Goal: Information Seeking & Learning: Learn about a topic

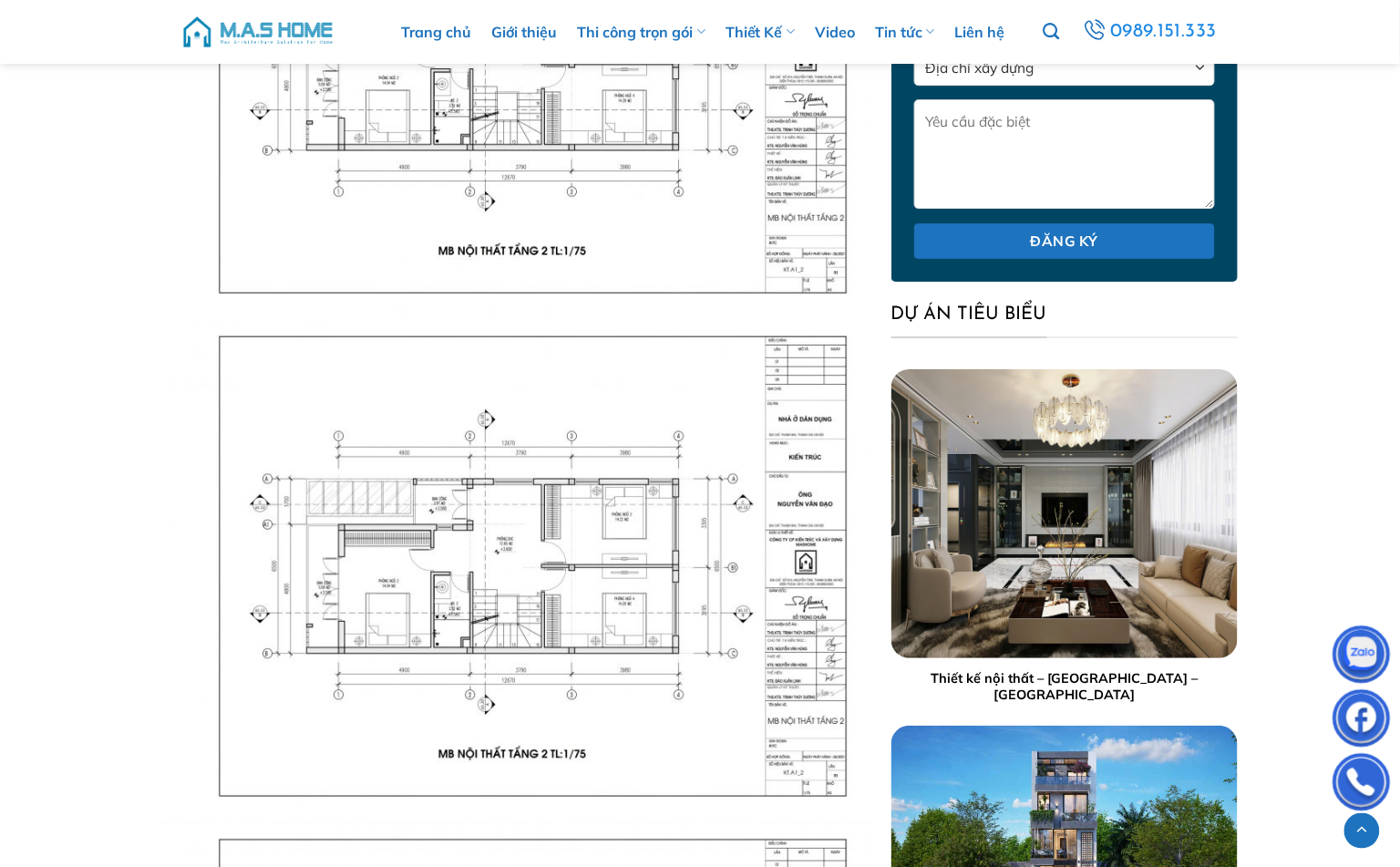
click at [543, 359] on img at bounding box center [517, 565] width 711 height 503
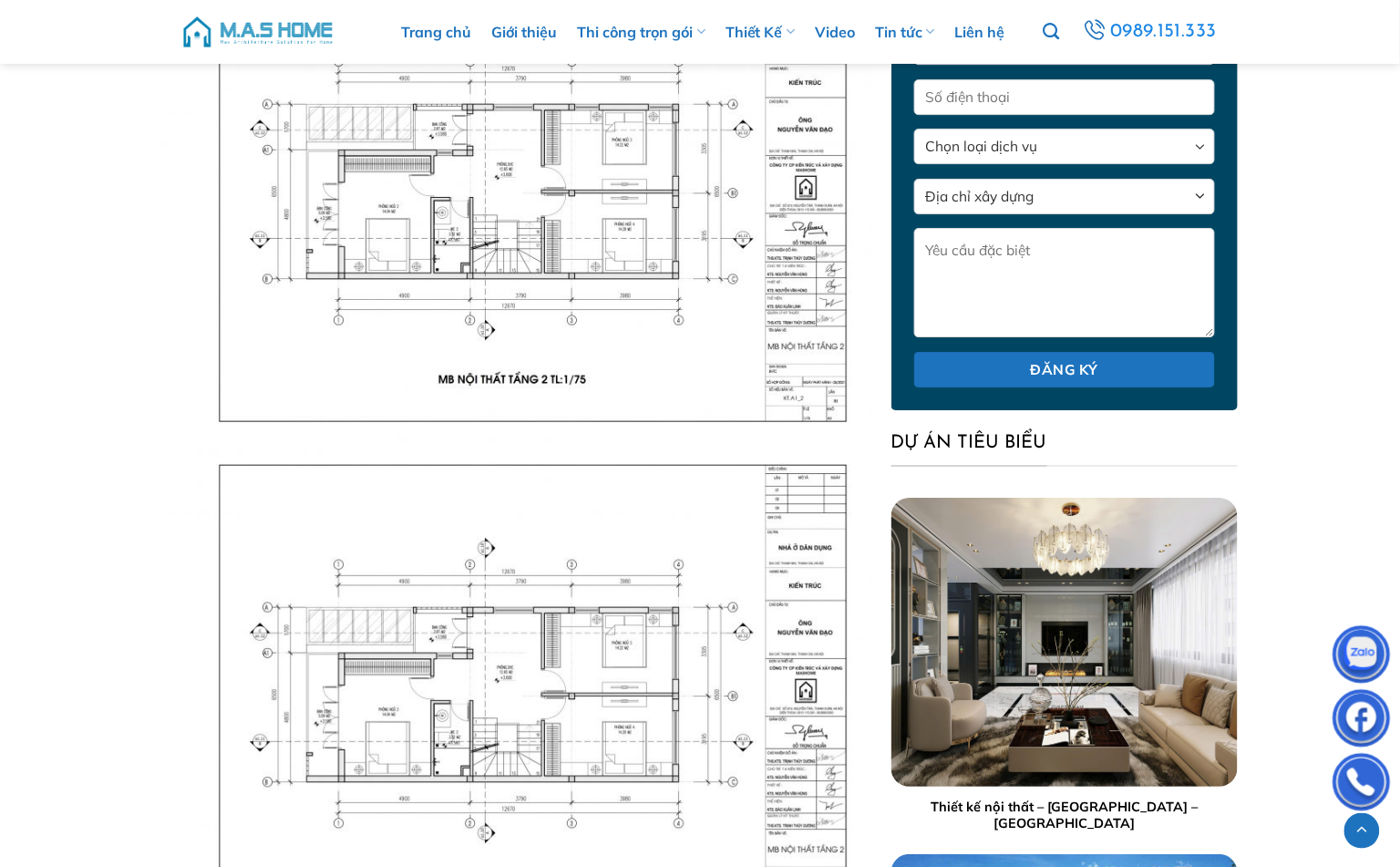
scroll to position [1734, 0]
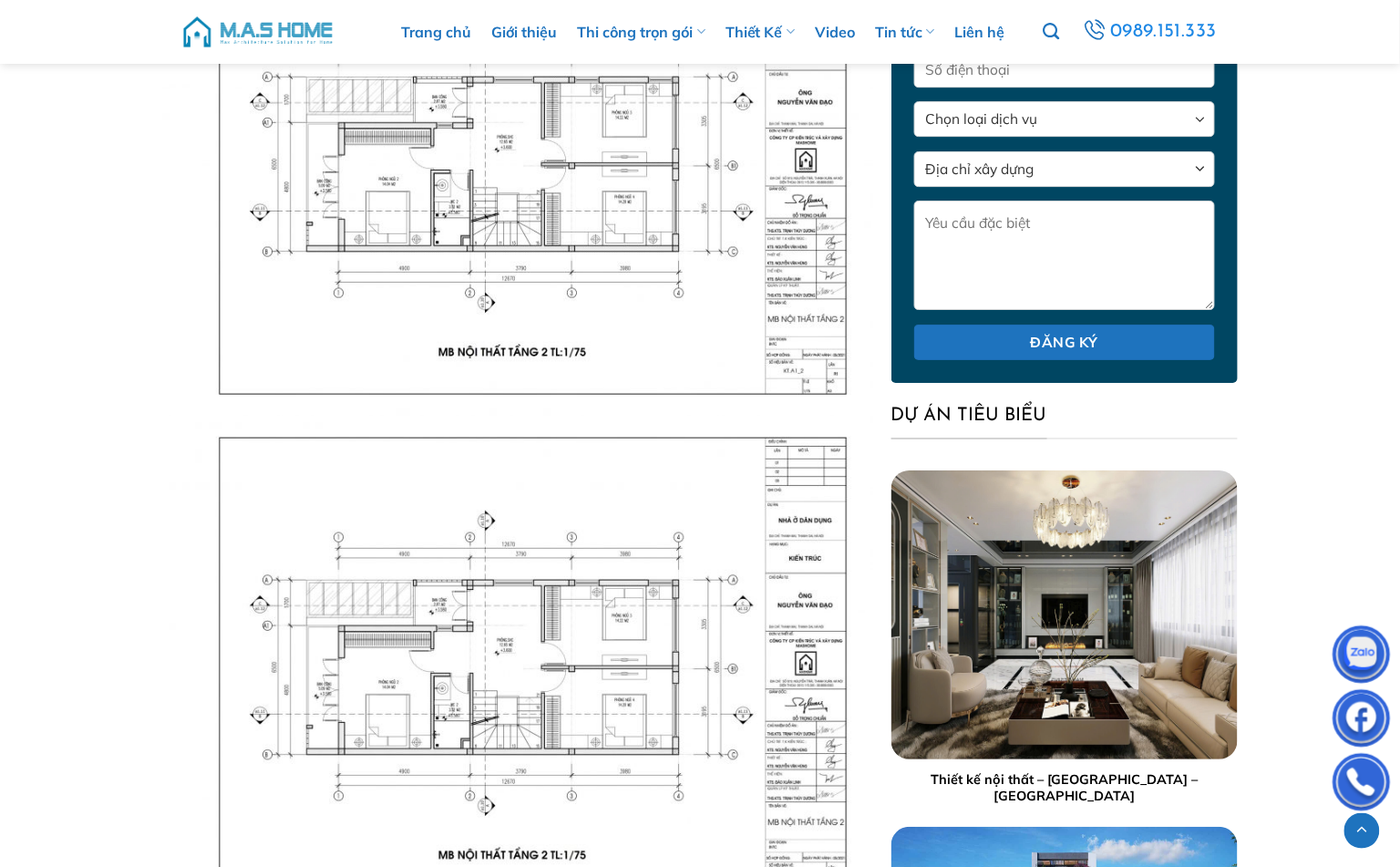
click at [646, 354] on img at bounding box center [517, 164] width 711 height 503
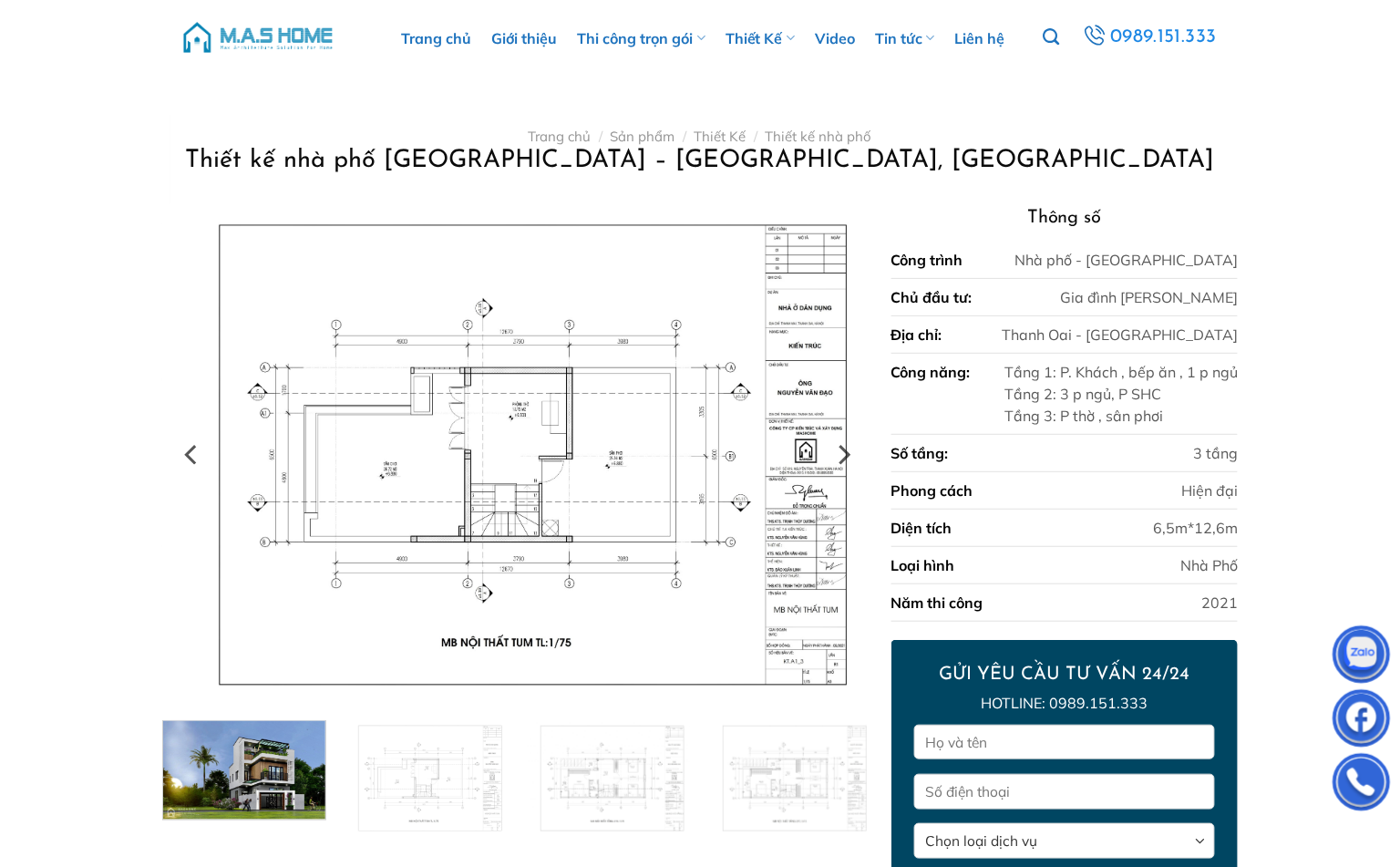
scroll to position [0, 0]
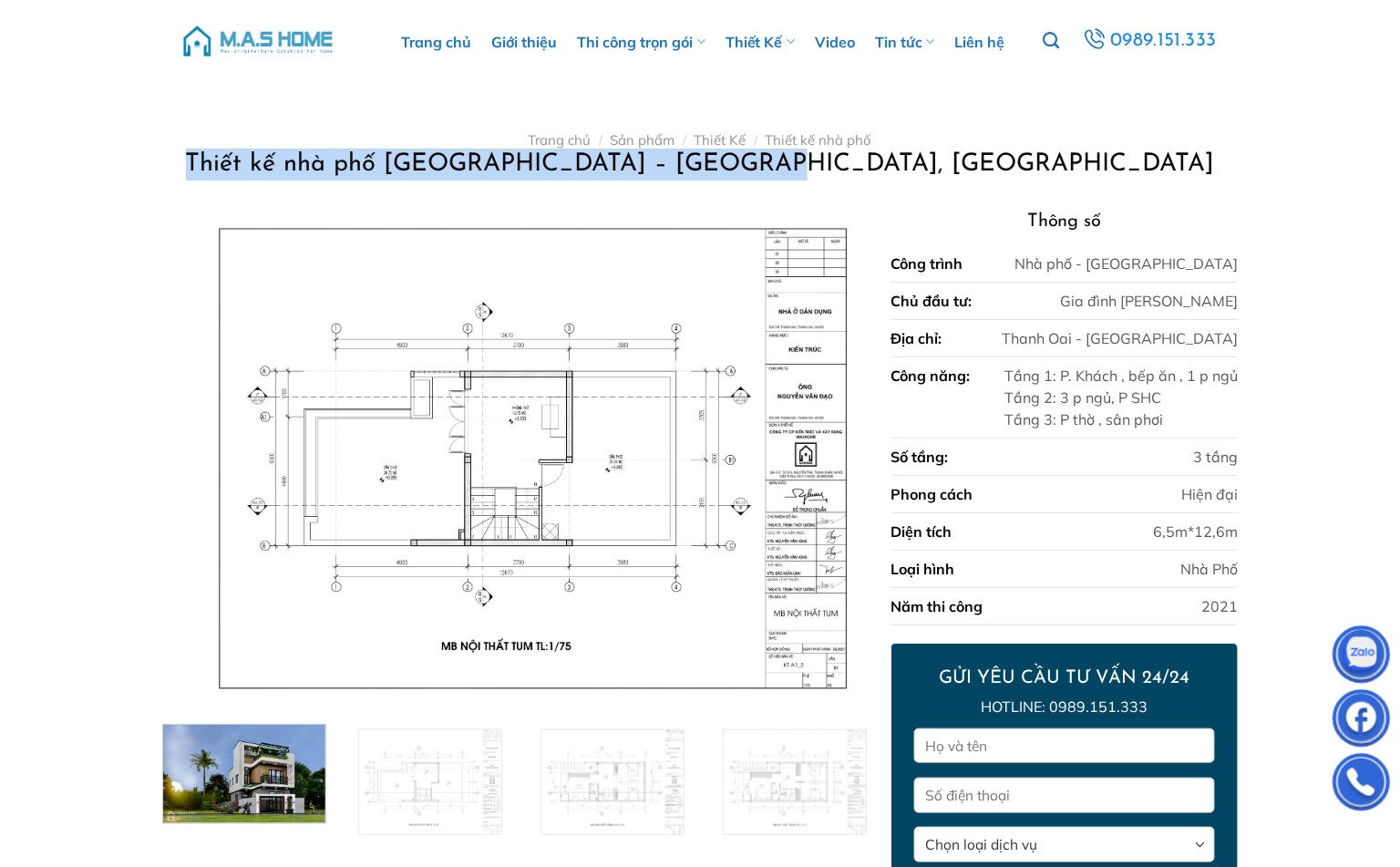
drag, startPoint x: 1233, startPoint y: 131, endPoint x: 1240, endPoint y: 193, distance: 62.4
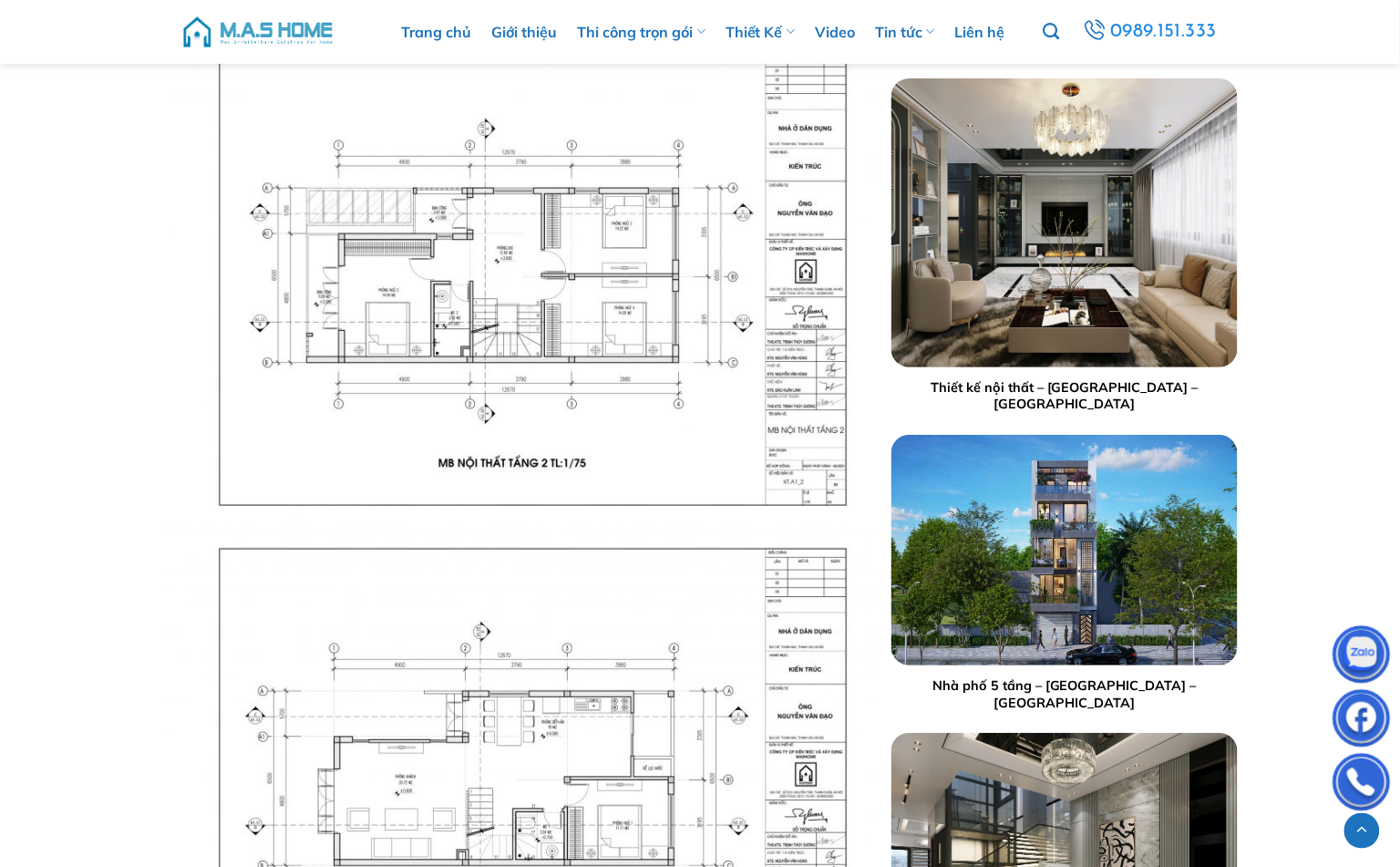
scroll to position [2025, 0]
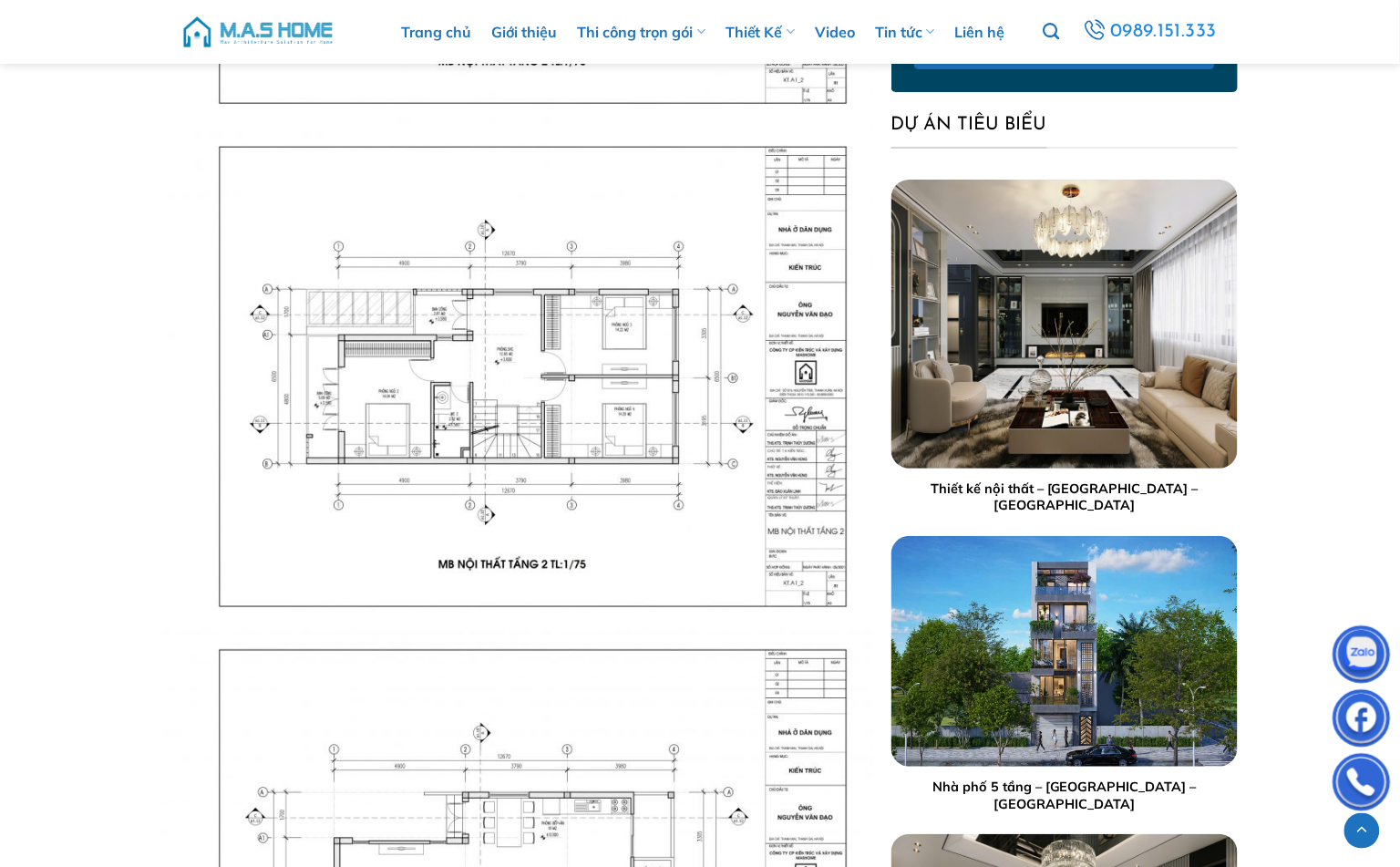
click at [544, 533] on img at bounding box center [517, 376] width 711 height 503
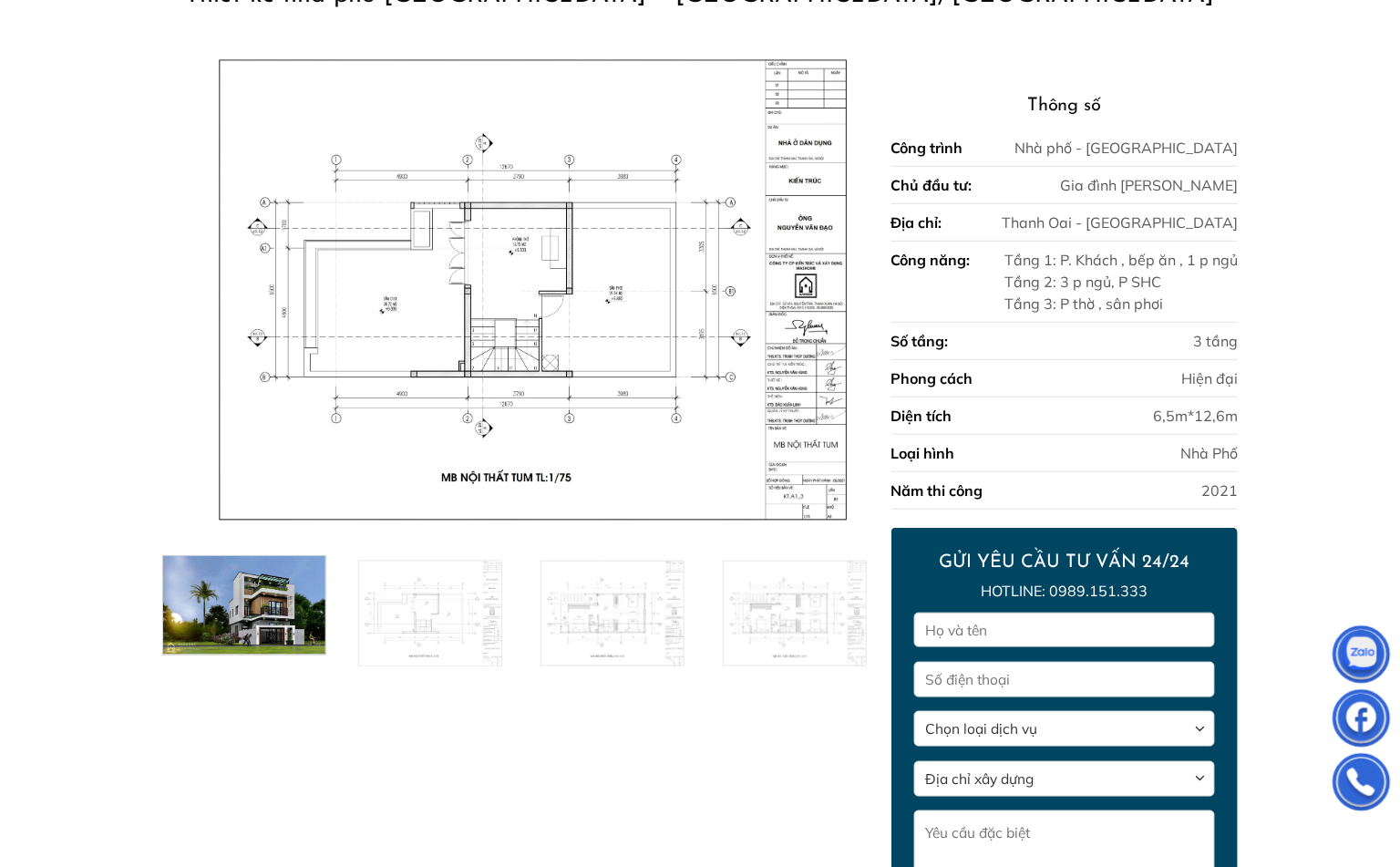
scroll to position [0, 0]
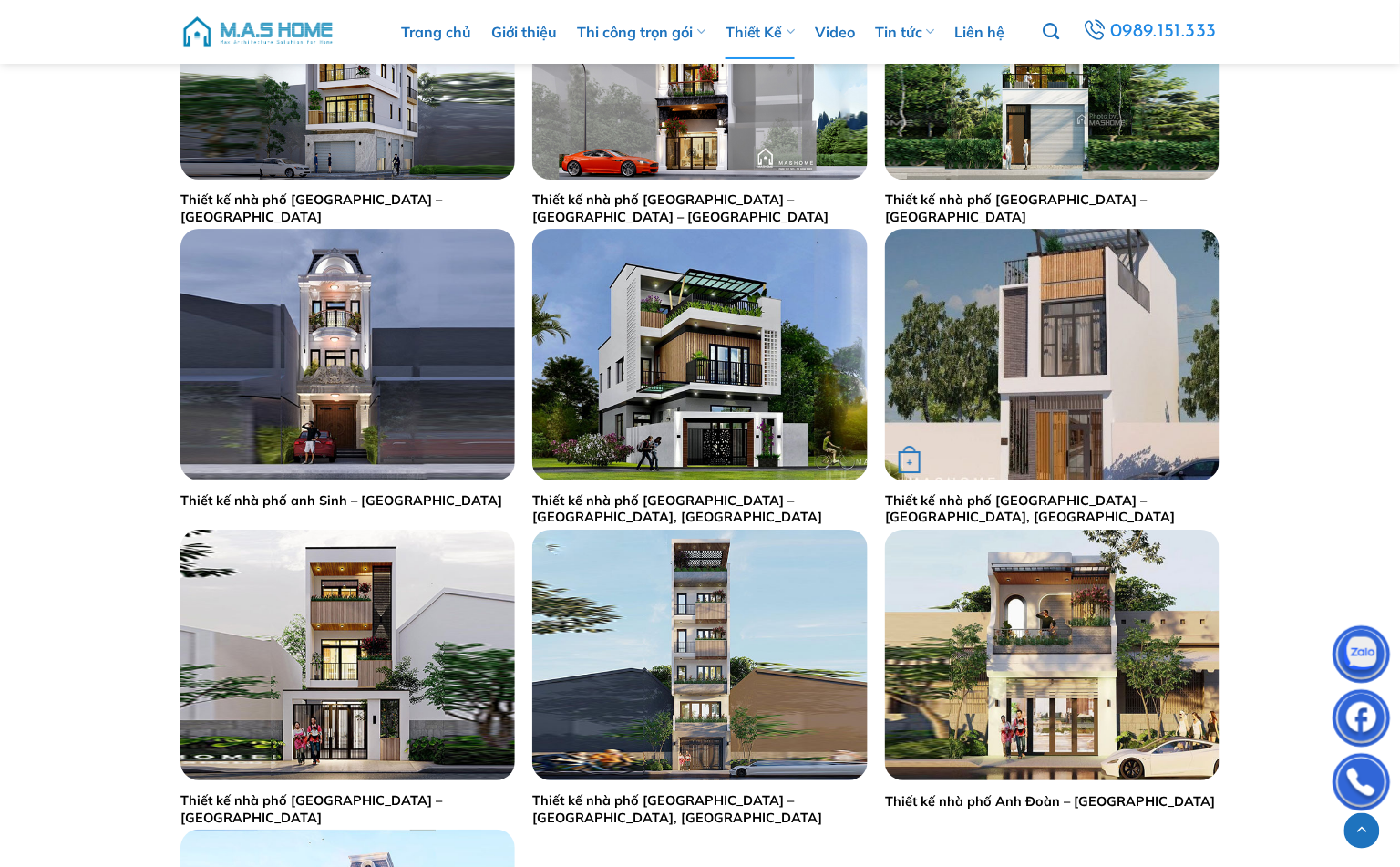
scroll to position [1720, 0]
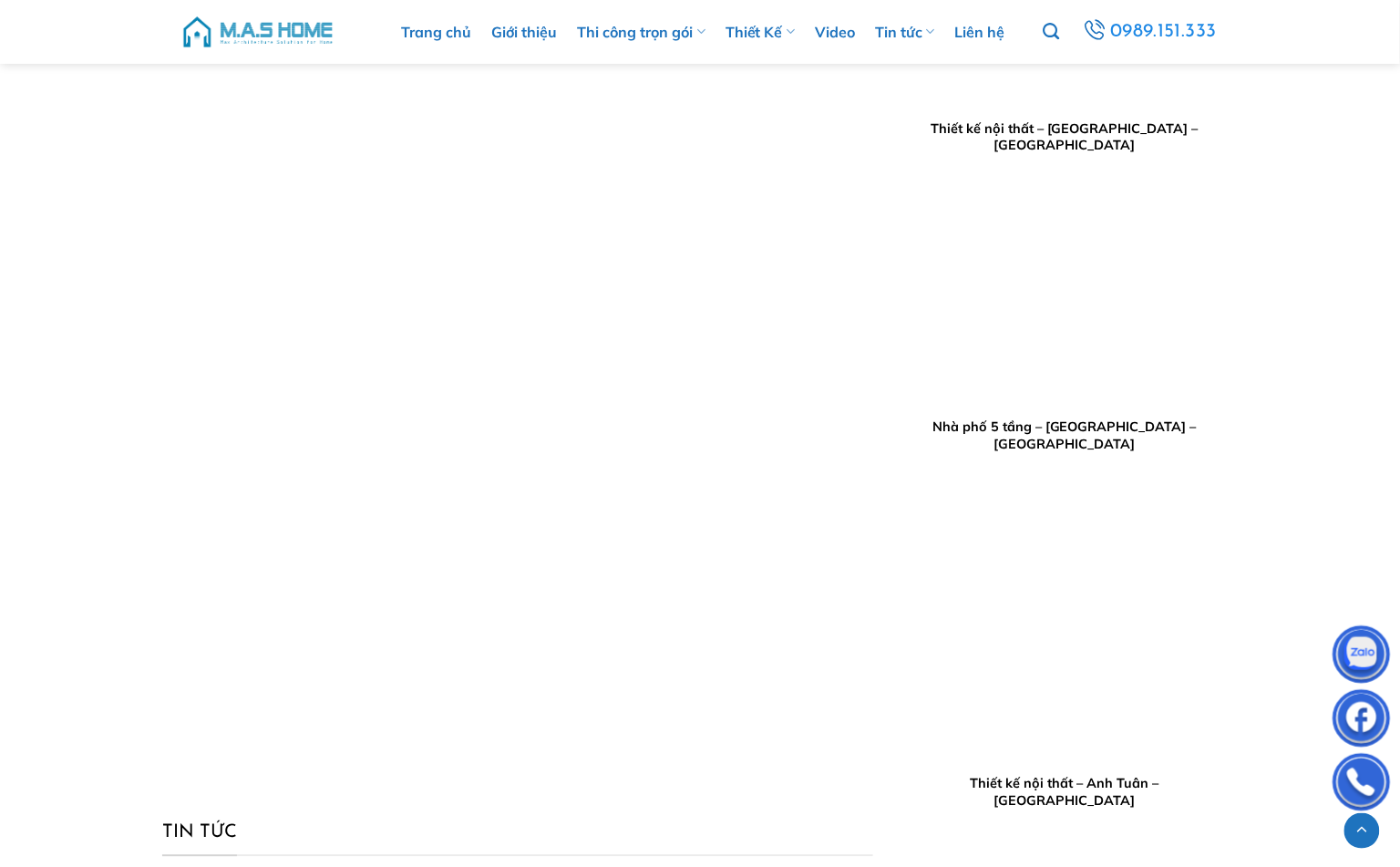
scroll to position [3485, 0]
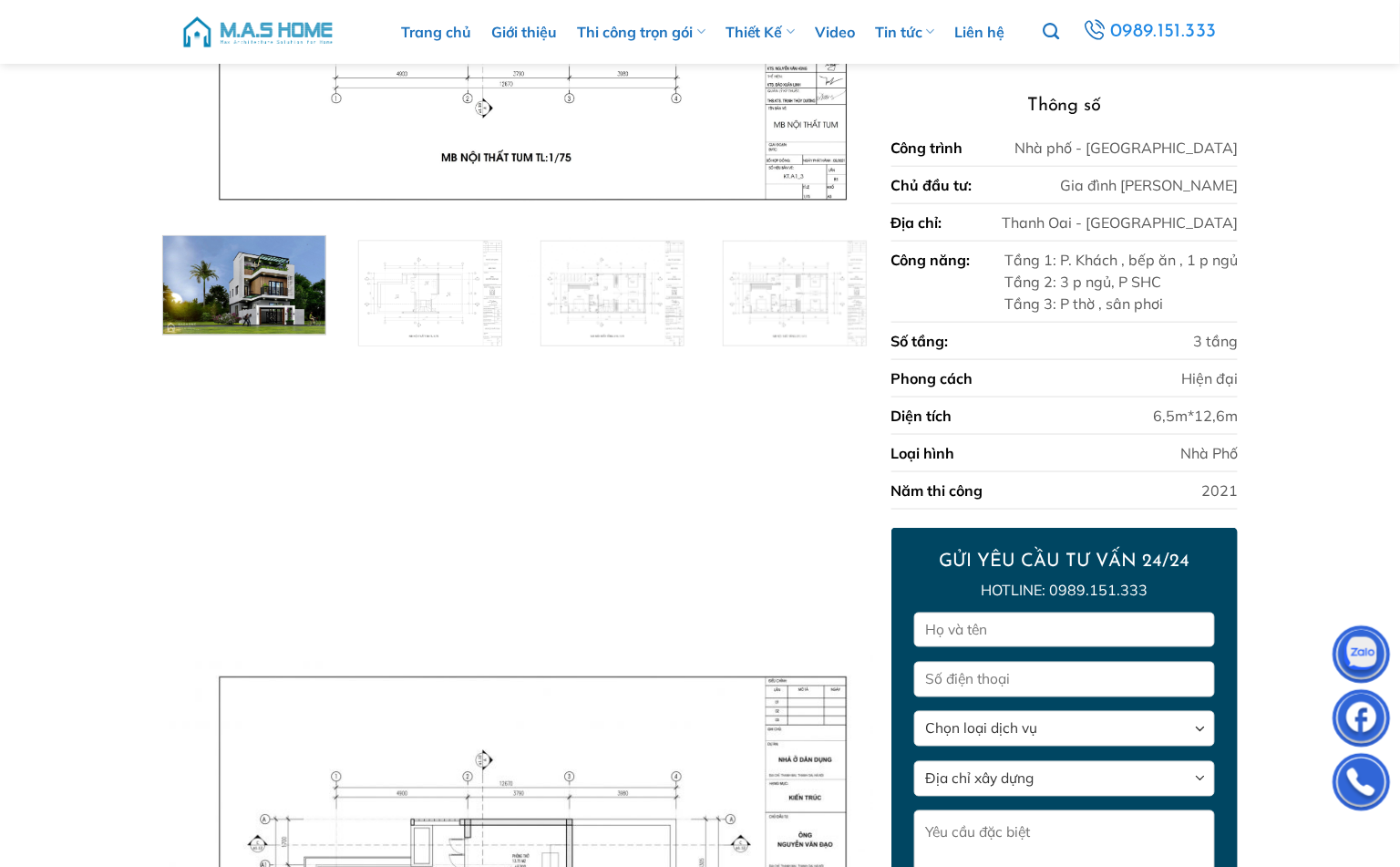
scroll to position [303, 0]
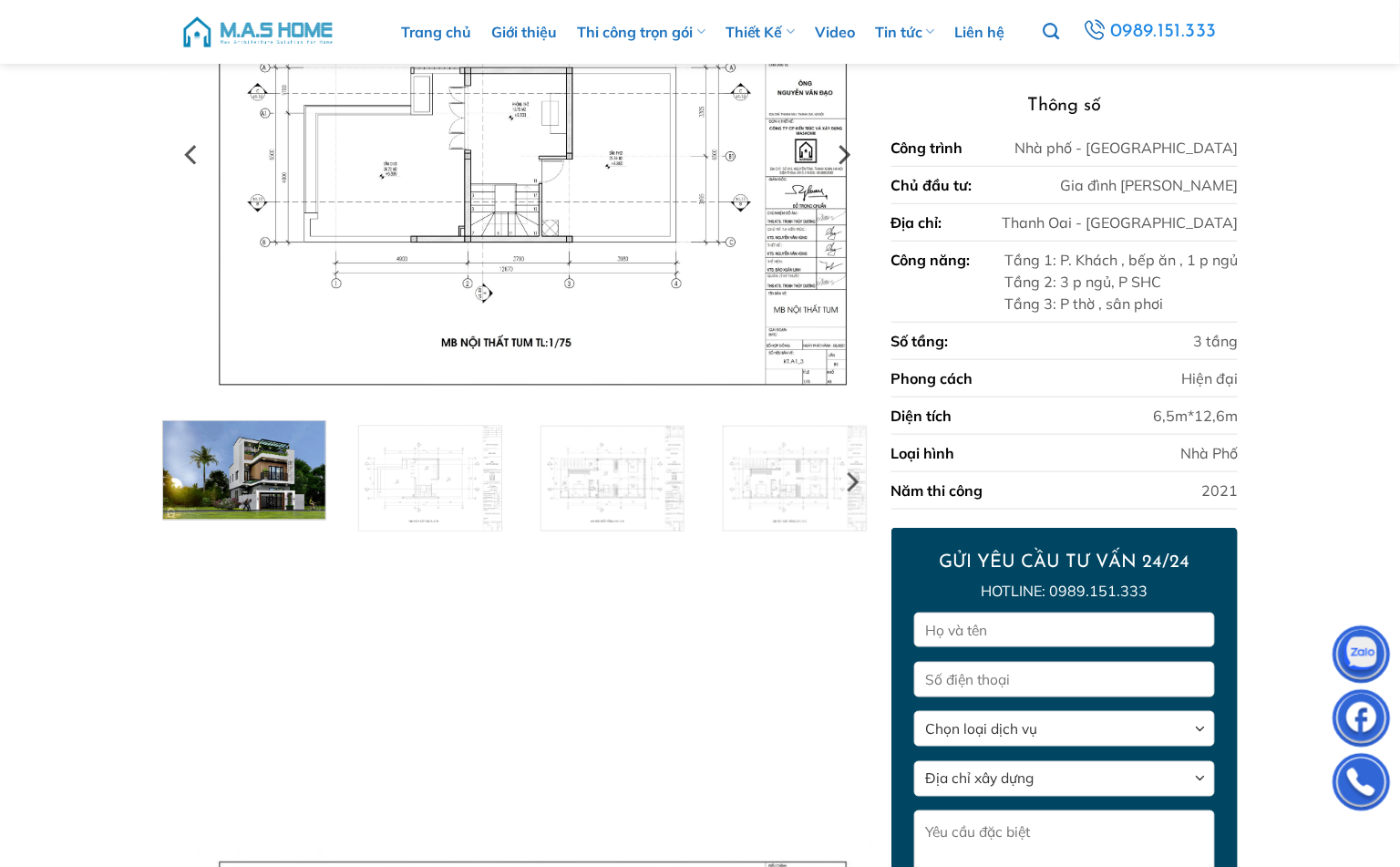
click at [259, 469] on img at bounding box center [244, 468] width 163 height 103
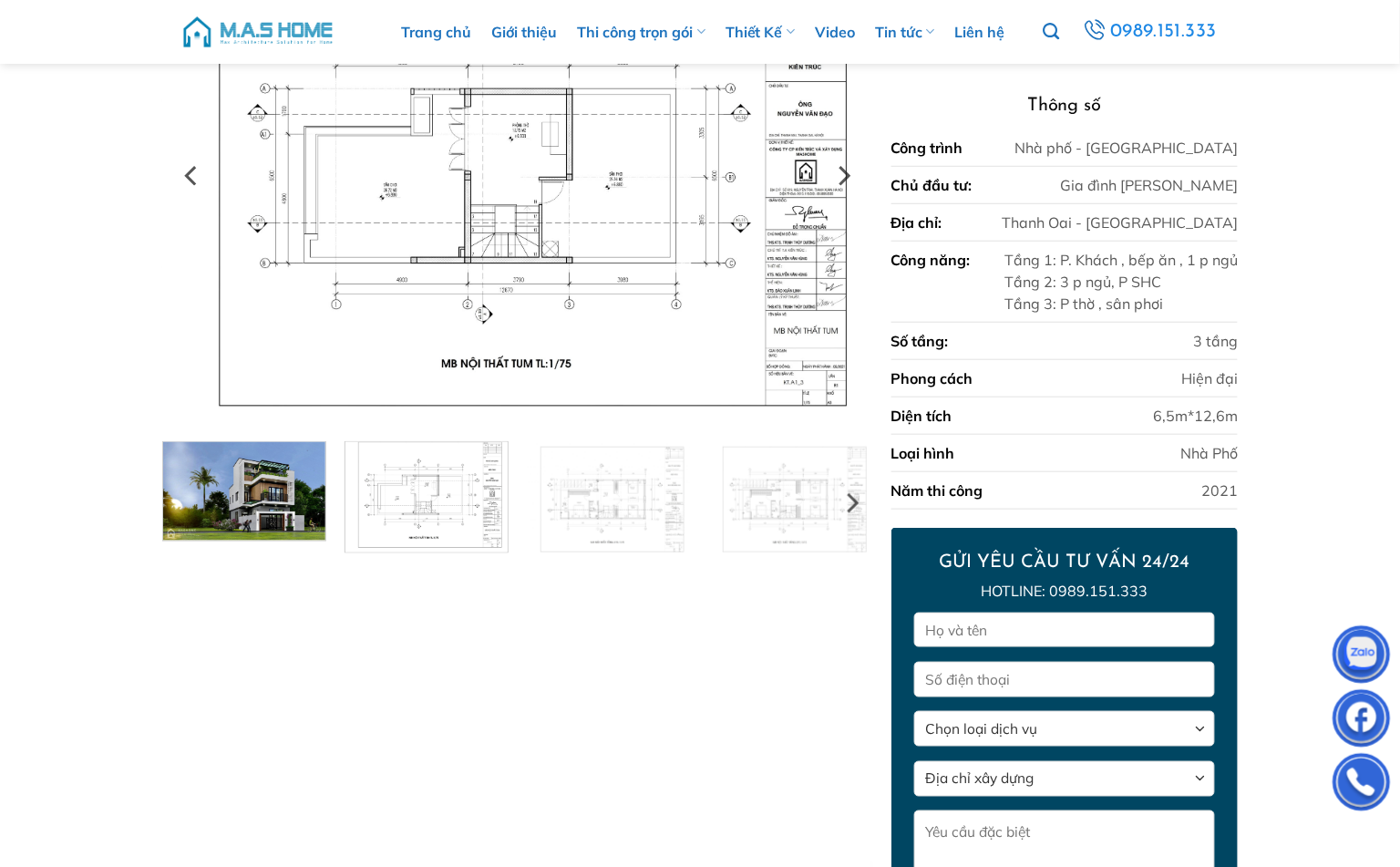
scroll to position [404, 0]
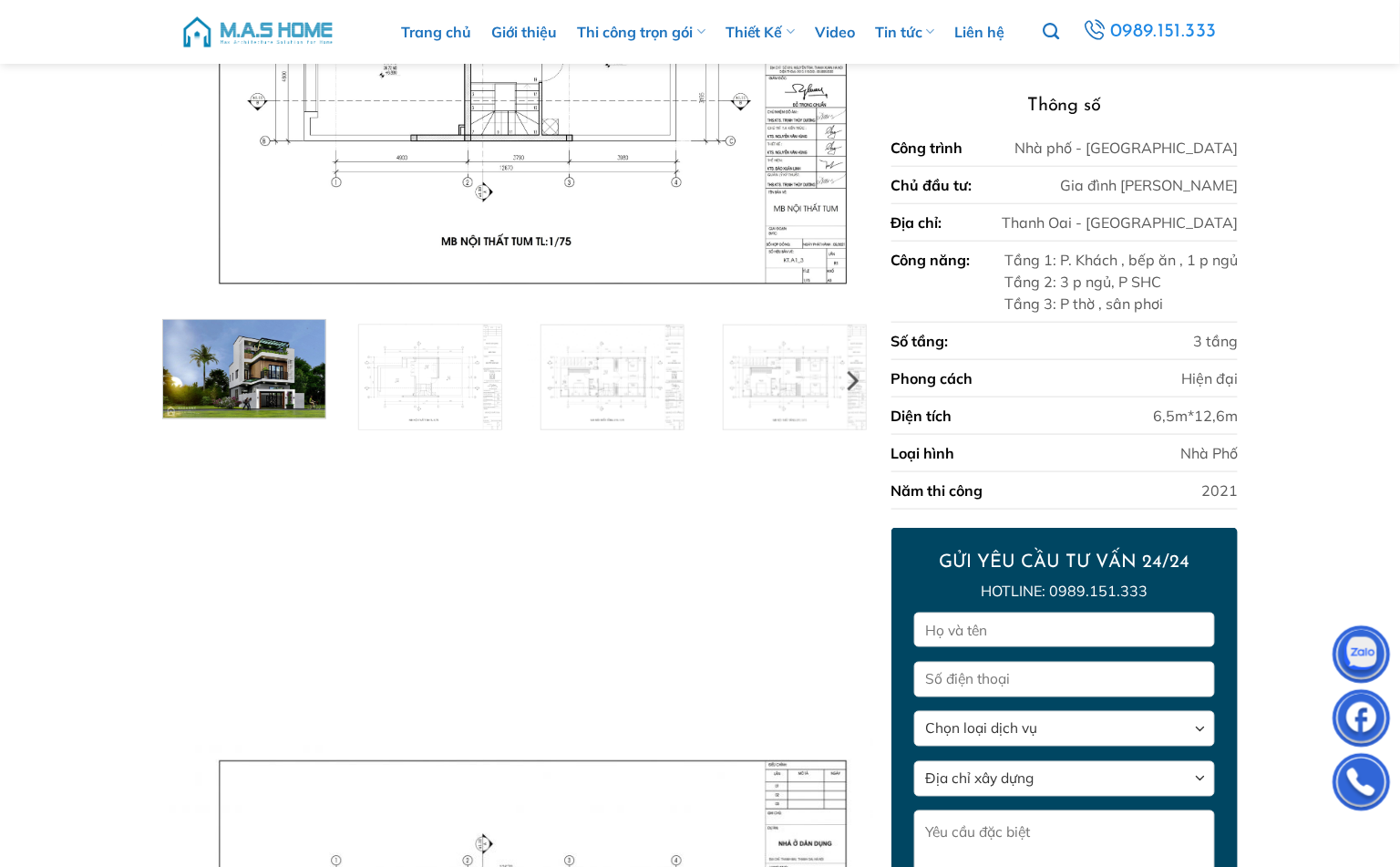
click at [256, 351] on img at bounding box center [244, 367] width 163 height 103
click at [853, 389] on icon "Next" at bounding box center [850, 381] width 33 height 33
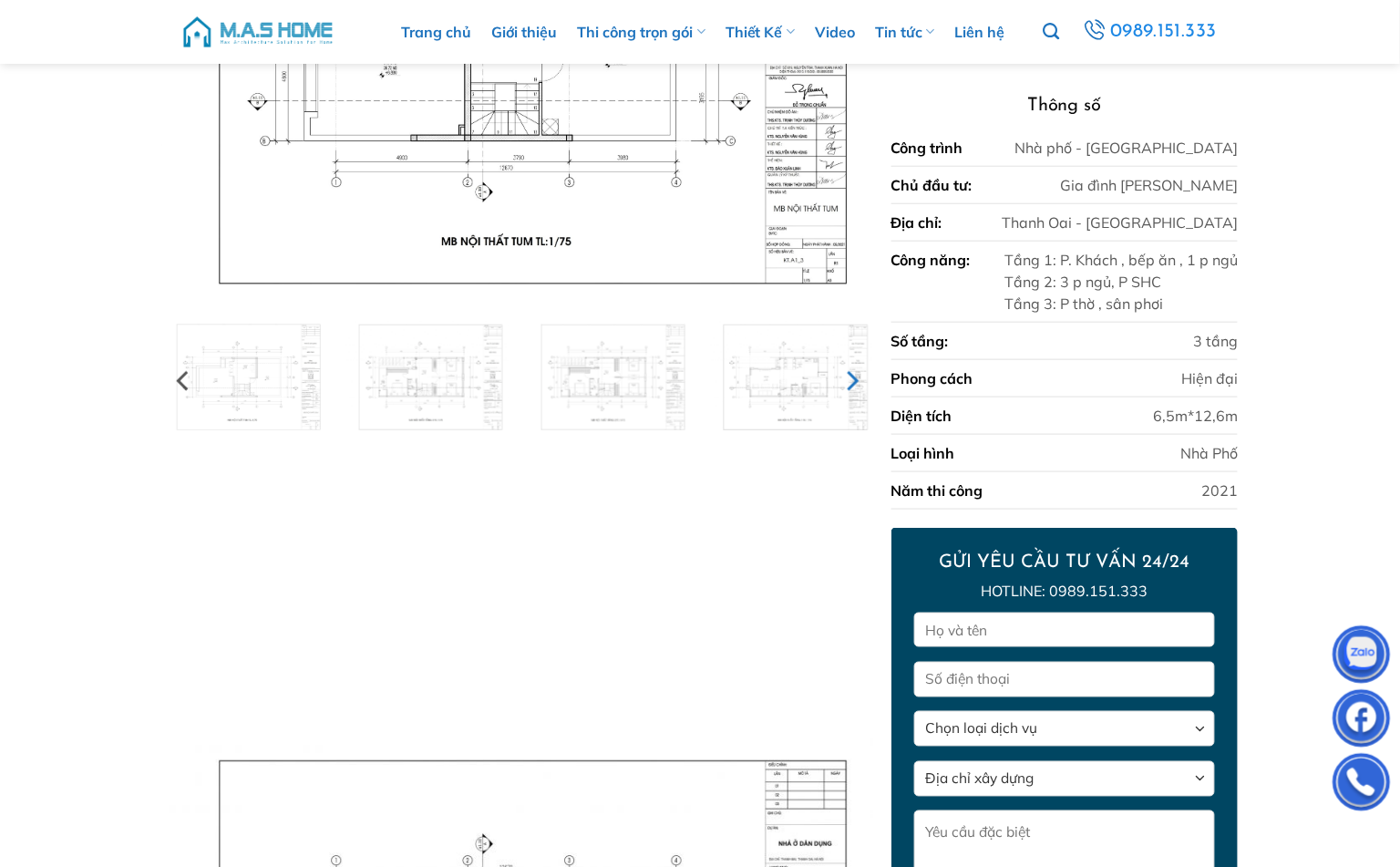
click at [853, 389] on icon "Next" at bounding box center [850, 381] width 33 height 33
click at [184, 389] on icon "Previous" at bounding box center [184, 381] width 33 height 33
click at [179, 379] on icon "Previous" at bounding box center [182, 381] width 12 height 20
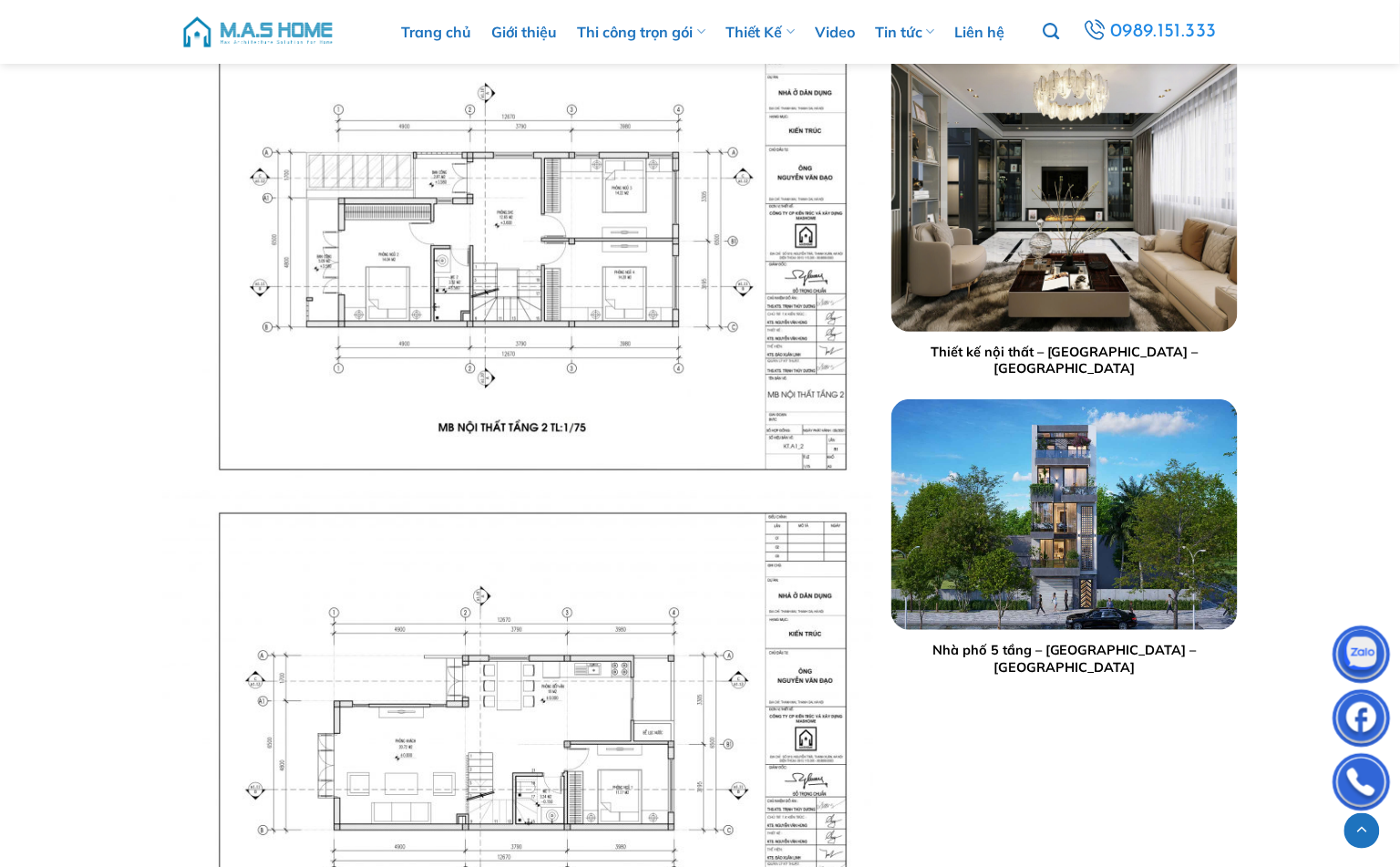
scroll to position [2126, 0]
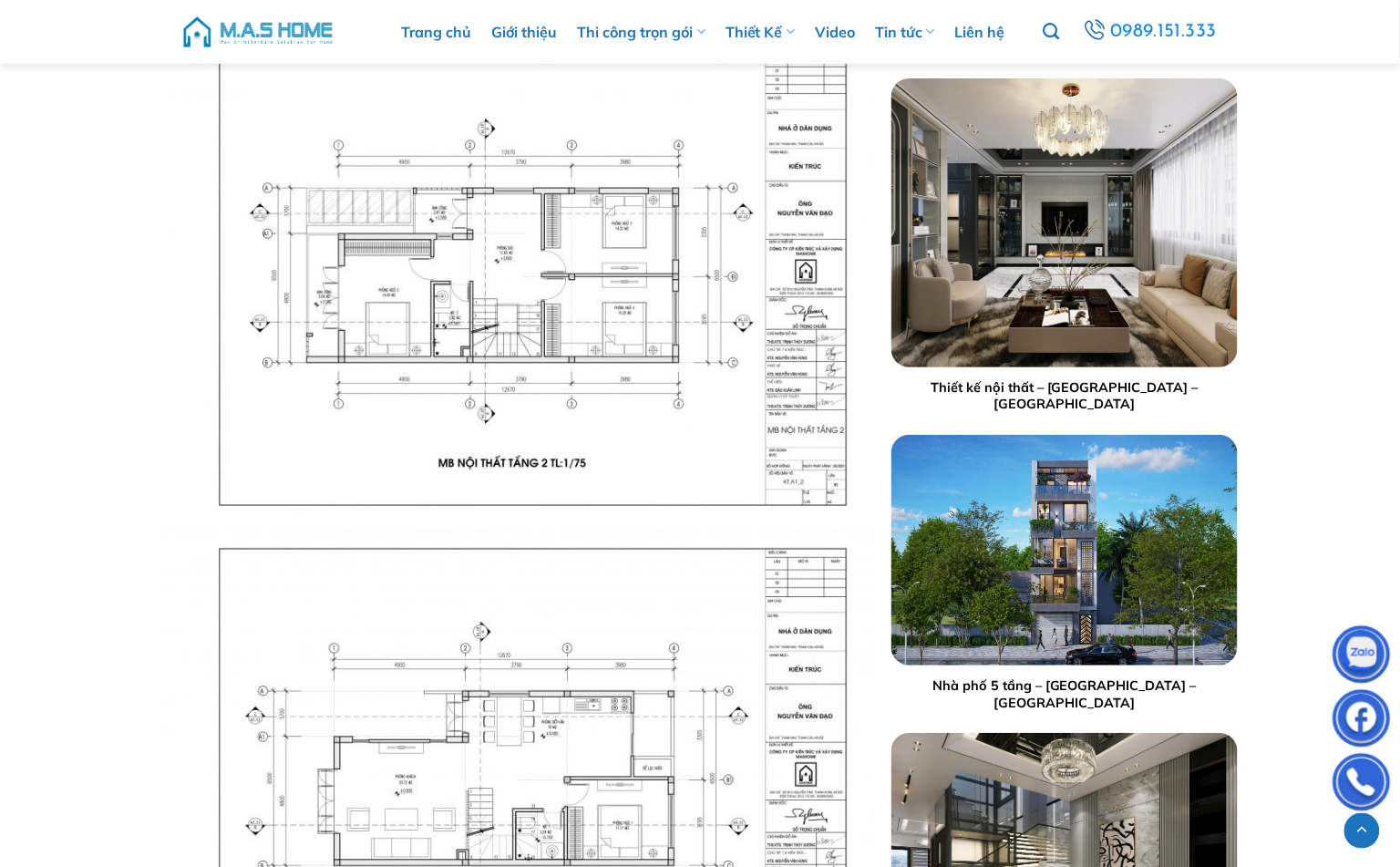
click at [266, 431] on img at bounding box center [517, 275] width 711 height 503
click at [262, 440] on img at bounding box center [517, 275] width 711 height 503
click at [321, 410] on img at bounding box center [517, 275] width 711 height 503
